Goal: Information Seeking & Learning: Learn about a topic

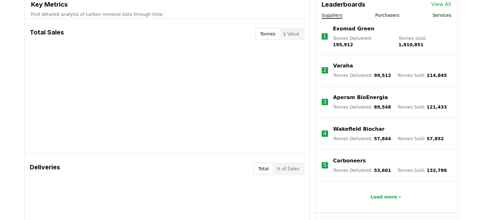
scroll to position [213, 0]
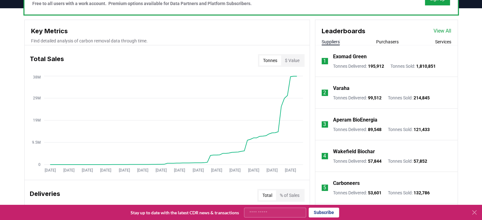
click at [387, 42] on button "Purchasers" at bounding box center [387, 42] width 22 height 6
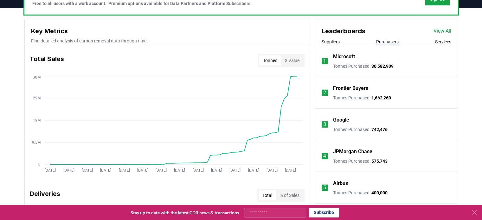
click at [441, 30] on link "View All" at bounding box center [442, 31] width 18 height 8
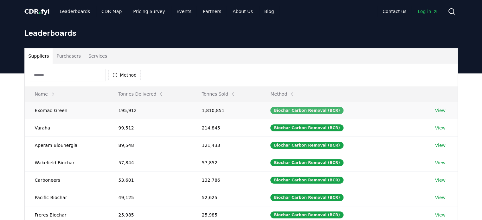
scroll to position [47, 0]
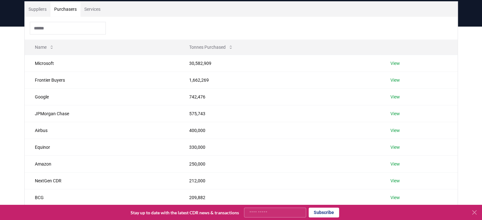
click at [62, 12] on button "Purchasers" at bounding box center [65, 9] width 30 height 15
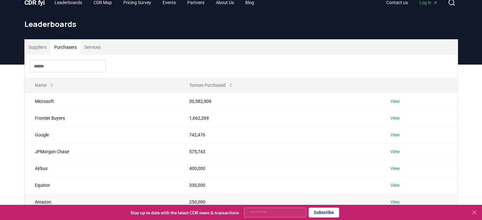
scroll to position [9, 0]
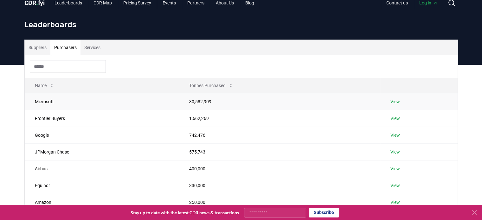
click at [398, 99] on link "View" at bounding box center [395, 102] width 10 height 6
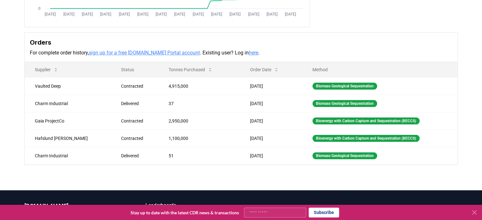
scroll to position [155, 0]
